Goal: Task Accomplishment & Management: Use online tool/utility

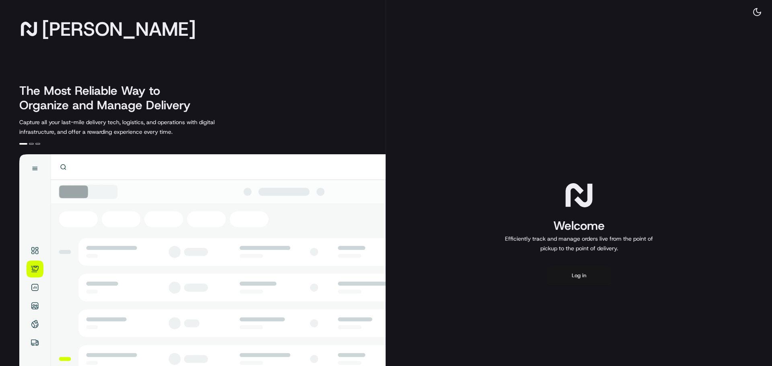
click at [584, 276] on button "Log in" at bounding box center [579, 275] width 64 height 19
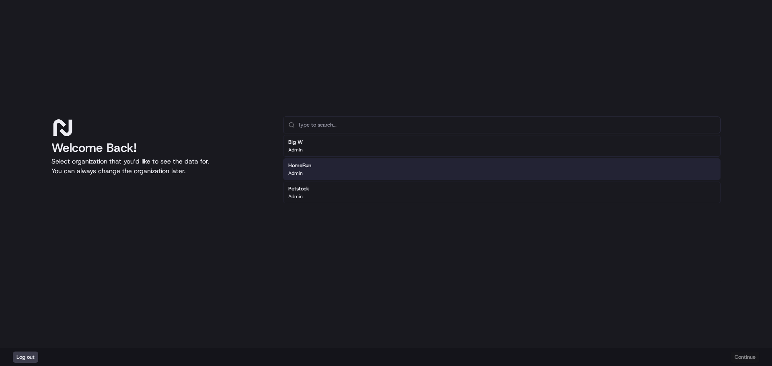
click at [369, 166] on div "HomeRun Admin" at bounding box center [502, 169] width 438 height 22
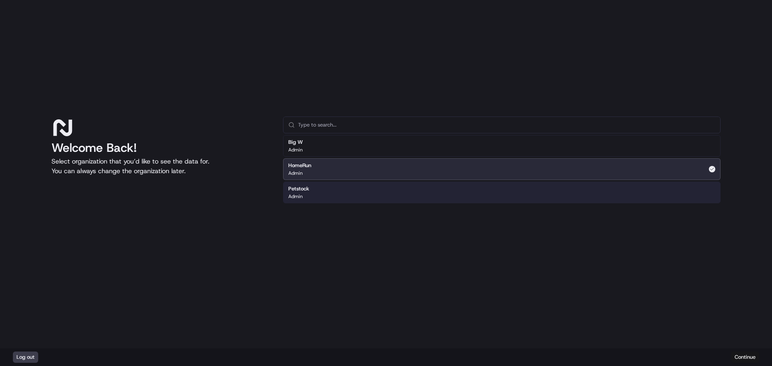
click at [742, 356] on button "Continue" at bounding box center [745, 357] width 28 height 11
